Goal: Information Seeking & Learning: Check status

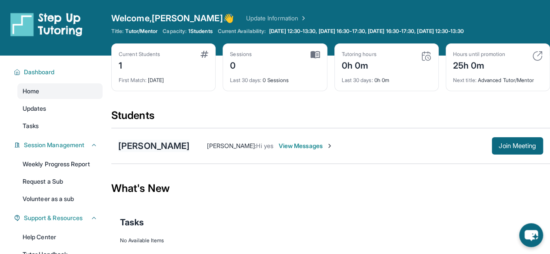
click at [183, 146] on div "[PERSON_NAME]" at bounding box center [153, 146] width 71 height 12
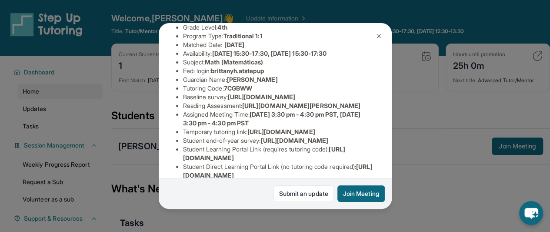
scroll to position [98, 164]
drag, startPoint x: 180, startPoint y: 113, endPoint x: 233, endPoint y: 133, distance: 56.3
click at [233, 133] on ul "Preferred Language of Guardian: English District: [GEOGRAPHIC_DATA][PERSON_NAME…" at bounding box center [275, 97] width 198 height 183
click at [236, 100] on span "[URL][DOMAIN_NAME]" at bounding box center [261, 96] width 67 height 7
click at [161, 205] on div "Submit an update Join Meeting" at bounding box center [275, 193] width 233 height 31
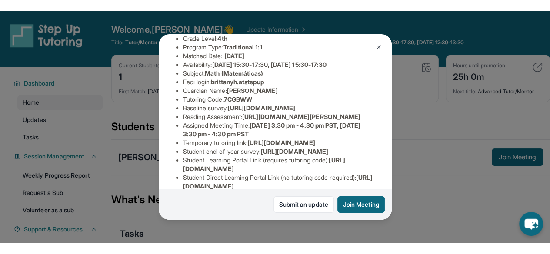
scroll to position [98, 0]
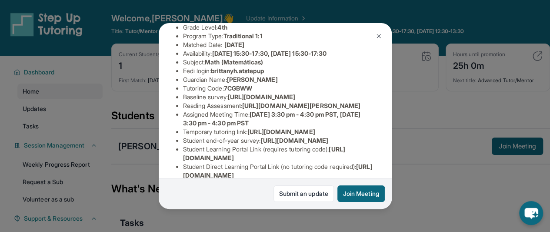
click at [228, 100] on span "[URL][DOMAIN_NAME]" at bounding box center [261, 96] width 67 height 7
drag, startPoint x: 183, startPoint y: 110, endPoint x: 212, endPoint y: 122, distance: 32.0
click at [212, 122] on ul "Preferred Language of Guardian: English District: [GEOGRAPHIC_DATA][PERSON_NAME…" at bounding box center [275, 97] width 198 height 183
click at [228, 100] on span "[URL][DOMAIN_NAME]" at bounding box center [261, 96] width 67 height 7
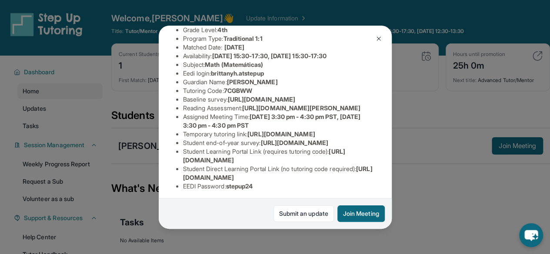
scroll to position [98, 322]
copy span "[URL][DOMAIN_NAME]"
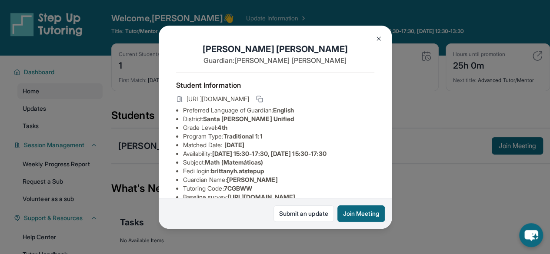
drag, startPoint x: 182, startPoint y: 113, endPoint x: 256, endPoint y: -38, distance: 168.0
click at [256, 0] on html "Open sidebar Welcome, Aaron 👋 Update Information Title: Tutor/Mentor Capacity: …" at bounding box center [275, 141] width 550 height 283
click at [452, 188] on div "Brittany Hernandez Guardian: Anabel Contreras Student Information https://stude…" at bounding box center [275, 127] width 550 height 254
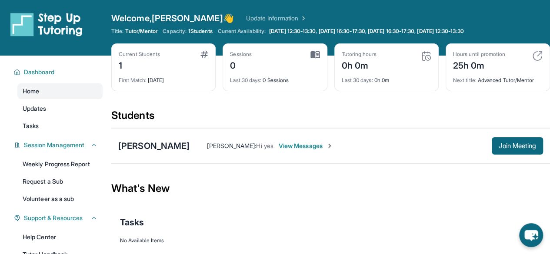
click at [267, 126] on div "Students" at bounding box center [330, 118] width 439 height 19
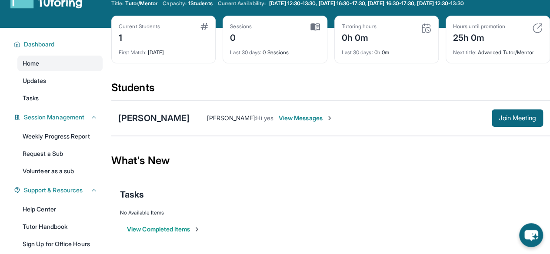
scroll to position [0, 0]
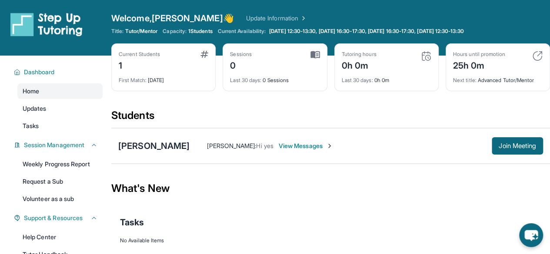
click at [535, 54] on img at bounding box center [537, 56] width 10 height 10
click at [540, 56] on img at bounding box center [537, 56] width 10 height 10
drag, startPoint x: 540, startPoint y: 56, endPoint x: 489, endPoint y: 89, distance: 61.0
click at [490, 90] on div "Hours until promotion 25h 0m Next title : Advanced Tutor/Mentor" at bounding box center [498, 67] width 104 height 48
click at [348, 68] on div "0h 0m" at bounding box center [359, 65] width 35 height 14
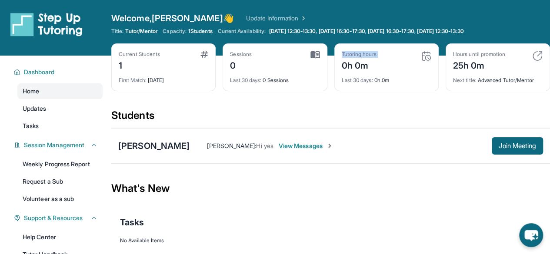
drag, startPoint x: 348, startPoint y: 68, endPoint x: 396, endPoint y: 67, distance: 47.4
click at [390, 67] on div "Tutoring hours 0h 0m" at bounding box center [387, 61] width 90 height 21
click at [426, 51] on img at bounding box center [426, 56] width 10 height 10
click at [425, 57] on img at bounding box center [426, 56] width 10 height 10
click at [389, 97] on div "Current Students 1 First Match : 7 days ago Sessions 0 Last 30 days : 0 Session…" at bounding box center [330, 75] width 439 height 65
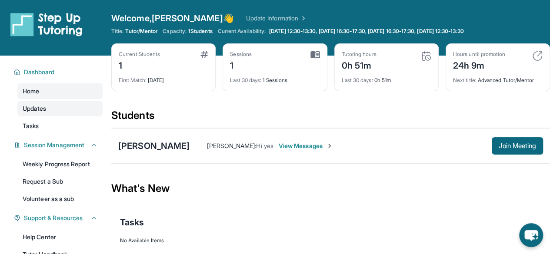
click at [81, 110] on link "Updates" at bounding box center [59, 109] width 85 height 16
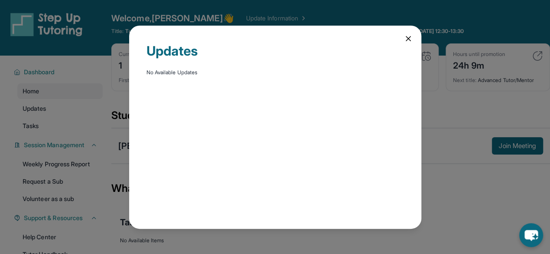
click at [403, 42] on div "Updates No Available Updates" at bounding box center [275, 127] width 292 height 203
click at [405, 43] on div "Updates No Available Updates" at bounding box center [275, 127] width 292 height 203
click at [412, 38] on icon at bounding box center [408, 38] width 9 height 9
